Goal: Task Accomplishment & Management: Manage account settings

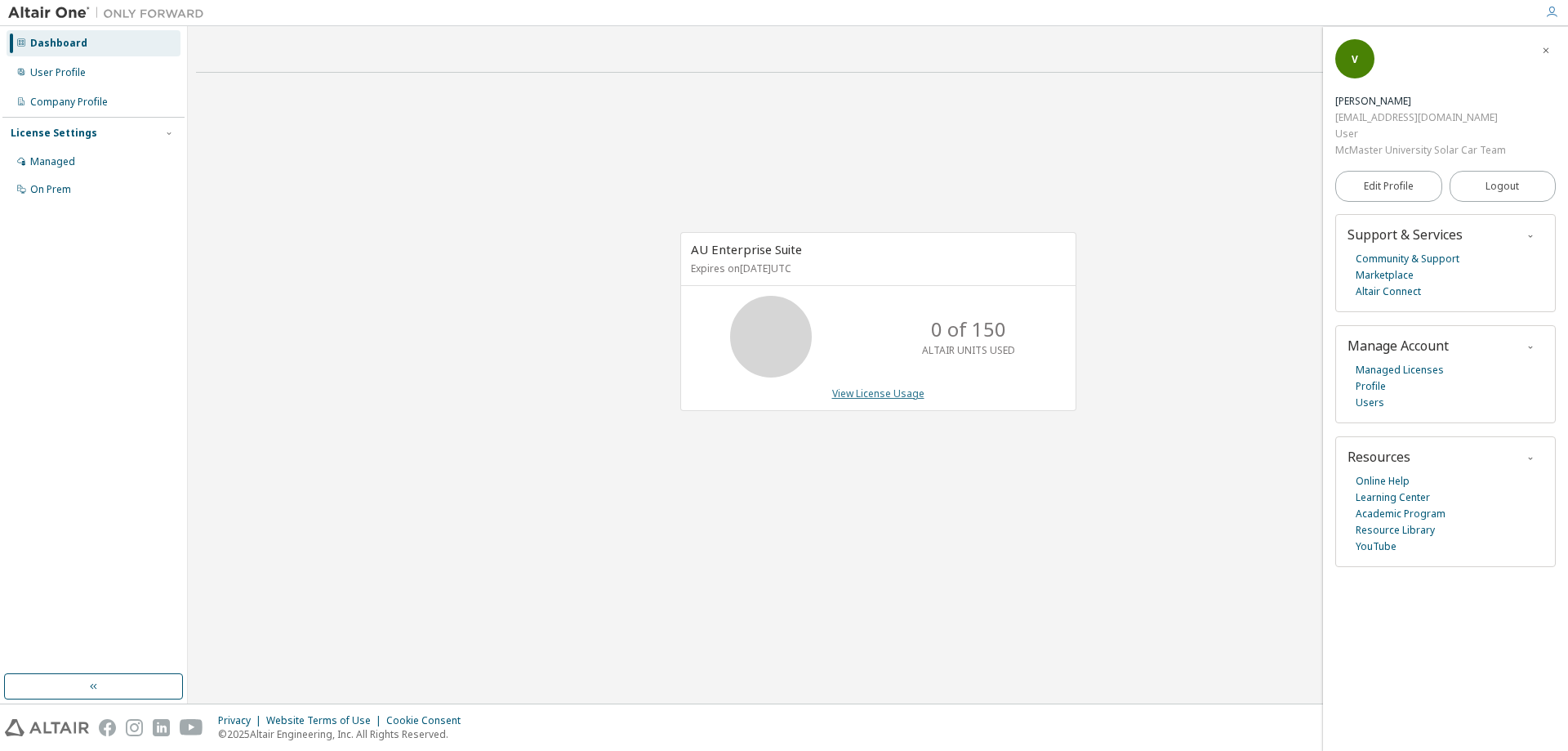
click at [857, 388] on link "View License Usage" at bounding box center [879, 393] width 93 height 14
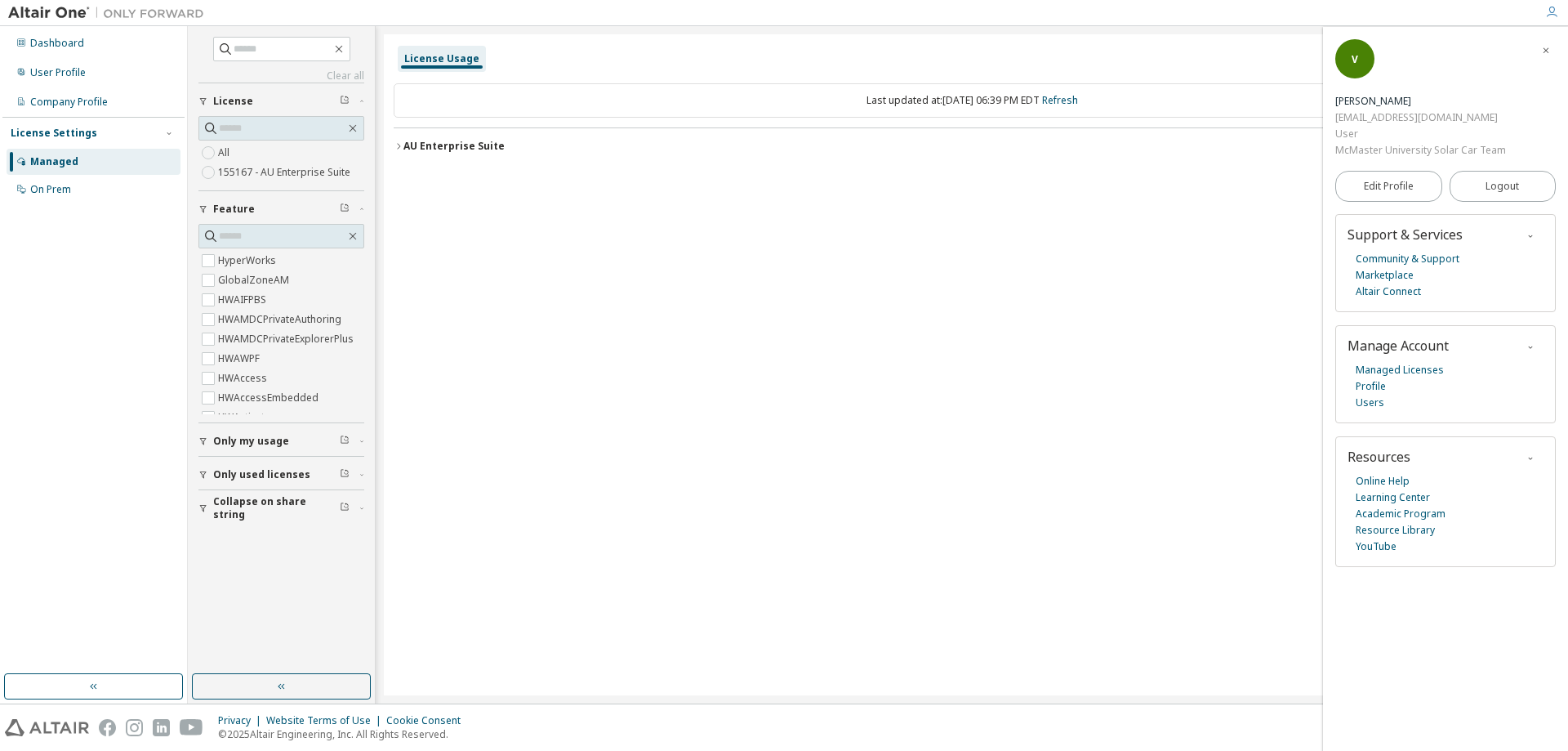
click at [268, 170] on label "155167 - AU Enterprise Suite" at bounding box center [286, 172] width 135 height 19
click at [255, 472] on span "Only used licenses" at bounding box center [261, 475] width 97 height 13
click at [238, 441] on span "Only my usage" at bounding box center [251, 441] width 76 height 13
click at [68, 70] on div "User Profile" at bounding box center [58, 72] width 56 height 13
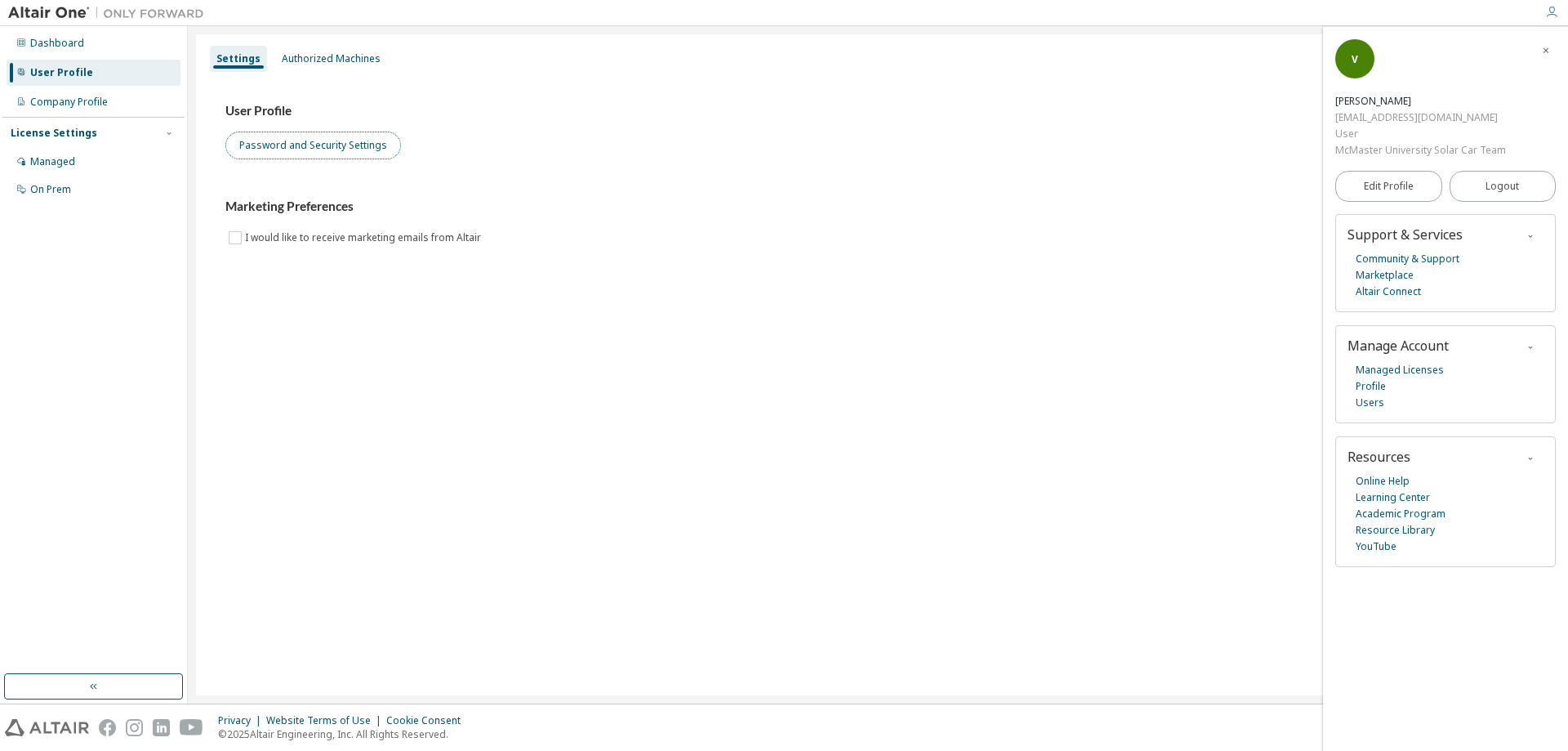
click at [288, 147] on button "Password and Security Settings" at bounding box center [312, 146] width 175 height 28
